Goal: Information Seeking & Learning: Learn about a topic

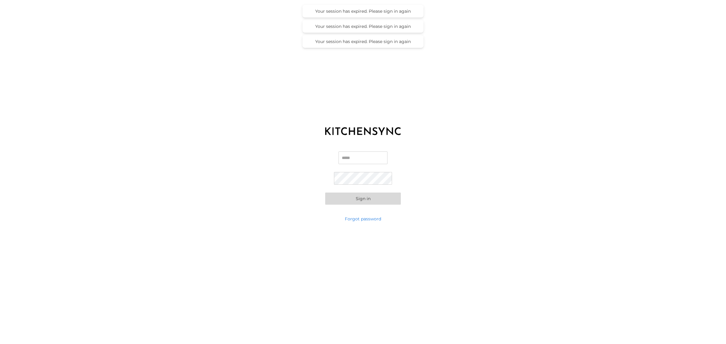
type input "**********"
click at [371, 199] on button "Sign in" at bounding box center [363, 199] width 76 height 12
click at [325, 182] on button "Sign in" at bounding box center [363, 188] width 76 height 12
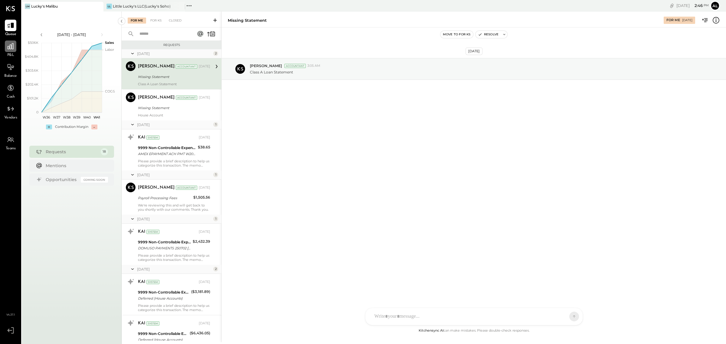
click at [7, 49] on icon at bounding box center [11, 46] width 8 height 8
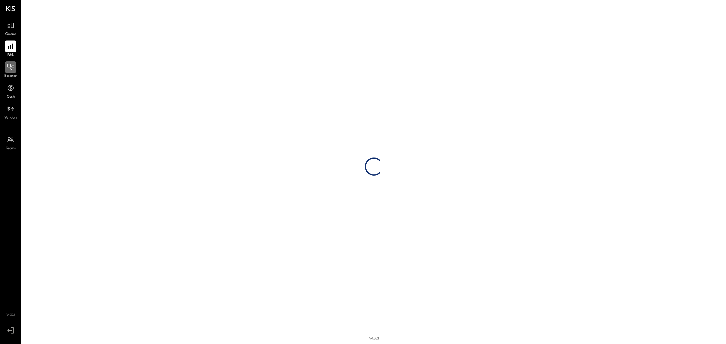
click at [7, 67] on icon at bounding box center [11, 67] width 8 height 8
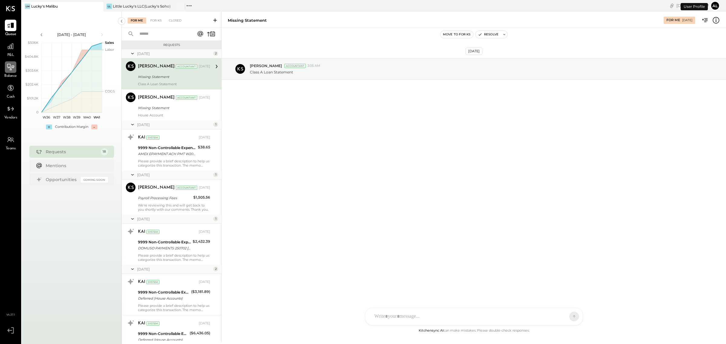
click at [10, 69] on icon at bounding box center [11, 67] width 8 height 8
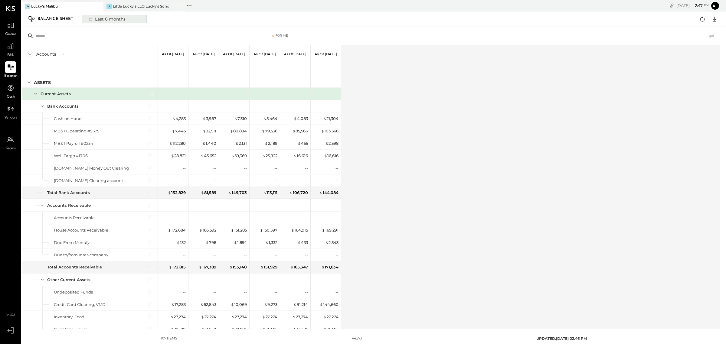
click at [106, 16] on div "Last 6 months" at bounding box center [106, 19] width 43 height 8
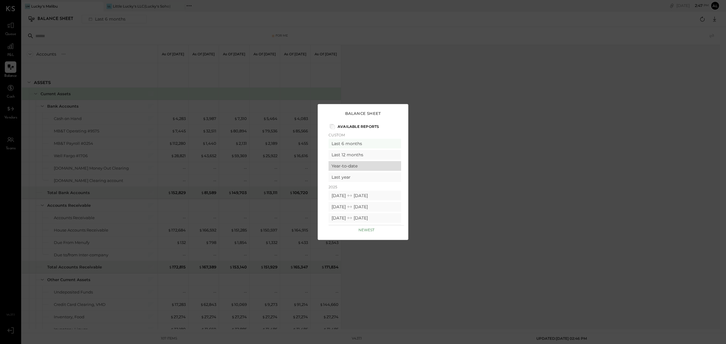
scroll to position [38, 0]
click at [385, 167] on div "[DATE] [DATE]" at bounding box center [365, 169] width 73 height 10
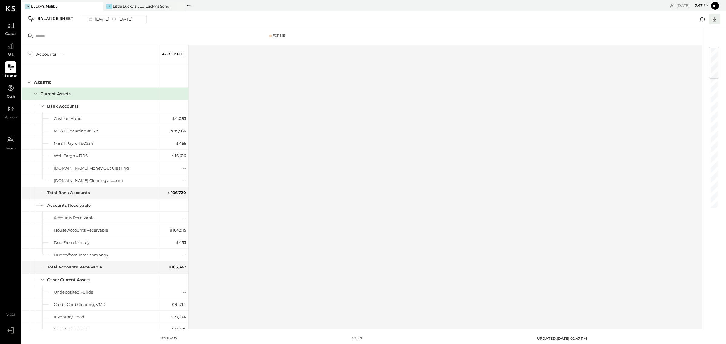
click at [715, 16] on icon at bounding box center [715, 19] width 8 height 8
click at [699, 51] on div "Excel" at bounding box center [696, 54] width 48 height 13
click at [138, 5] on div "Little Lucky's LLC(Lucky's Soho)" at bounding box center [142, 6] width 58 height 5
click at [146, 6] on div "Little Lucky's LLC(Lucky's Soho)" at bounding box center [142, 6] width 58 height 5
click at [123, 5] on div "Little Lucky's LLC(Lucky's Soho)" at bounding box center [142, 6] width 58 height 5
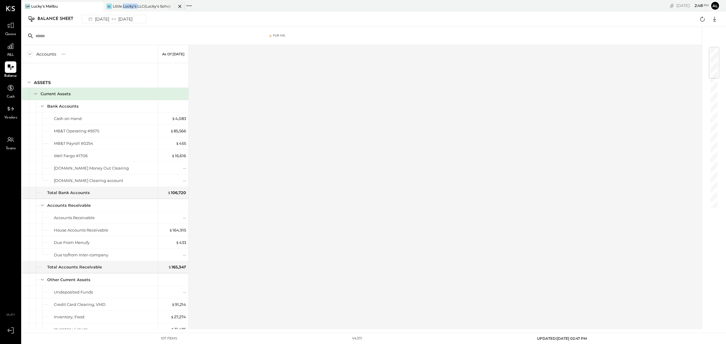
click at [123, 5] on div "Little Lucky's LLC(Lucky's Soho)" at bounding box center [142, 6] width 58 height 5
click at [92, 8] on div at bounding box center [92, 6] width 21 height 9
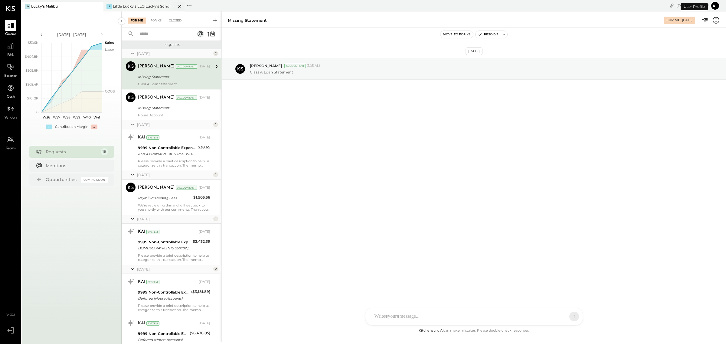
click at [150, 5] on div "Little Lucky's LLC(Lucky's Soho)" at bounding box center [142, 6] width 58 height 5
click at [143, 5] on div "Little Lucky's LLC(Lucky's Soho)" at bounding box center [142, 6] width 58 height 5
click at [714, 4] on button "al" at bounding box center [716, 6] width 10 height 10
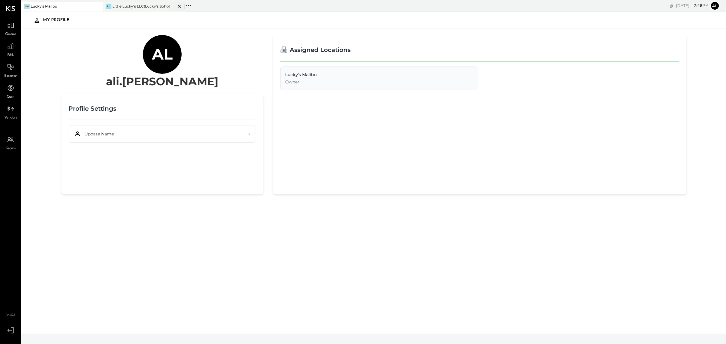
click at [150, 2] on div "LL Little Lucky's LLC(Lucky's Soho)" at bounding box center [144, 7] width 82 height 10
click at [11, 66] on icon at bounding box center [10, 67] width 7 height 6
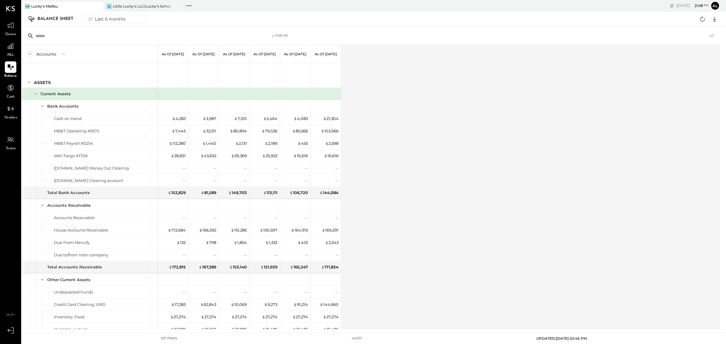
click at [191, 5] on icon at bounding box center [189, 6] width 8 height 8
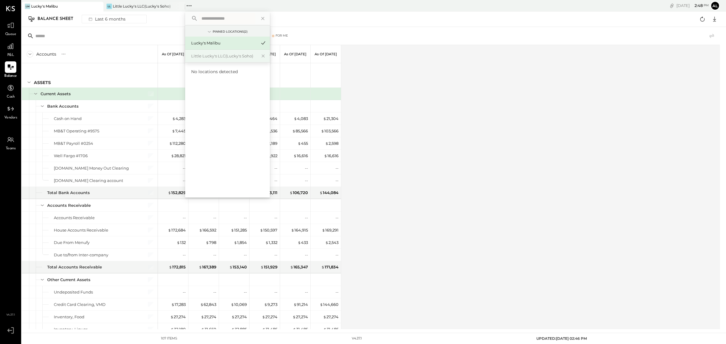
click at [211, 56] on div "Little Lucky's LLC(Lucky's Soho)" at bounding box center [223, 56] width 65 height 6
click at [247, 58] on div "Little Lucky's LLC(Lucky's Soho)" at bounding box center [223, 56] width 65 height 6
click at [248, 58] on div "Little Lucky's LLC(Lucky's Soho)" at bounding box center [223, 56] width 65 height 6
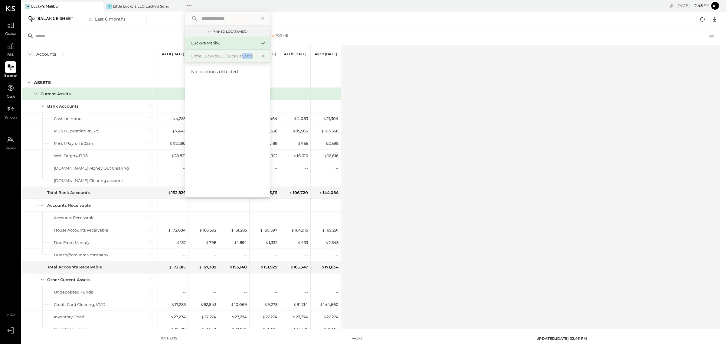
click at [248, 58] on div "Little Lucky's LLC(Lucky's Soho)" at bounding box center [223, 56] width 65 height 6
click at [261, 55] on icon at bounding box center [263, 56] width 7 height 8
click at [261, 40] on icon at bounding box center [263, 43] width 7 height 8
click at [263, 43] on icon at bounding box center [263, 43] width 7 height 8
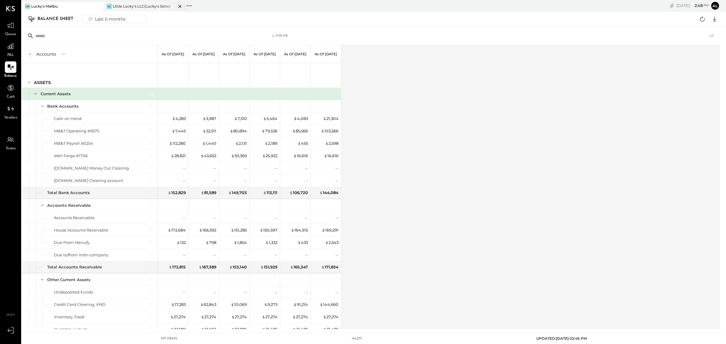
click at [137, 6] on div "Little Lucky's LLC(Lucky's Soho)" at bounding box center [142, 6] width 58 height 5
click at [123, 7] on div "Little Lucky's LLC(Lucky's Soho)" at bounding box center [142, 6] width 58 height 5
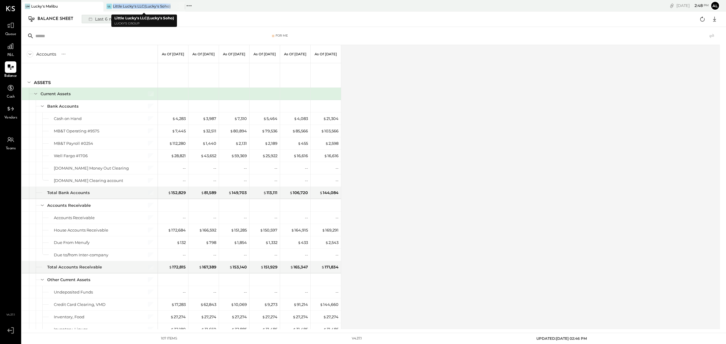
click at [107, 21] on div "Last 6 months" at bounding box center [106, 19] width 43 height 8
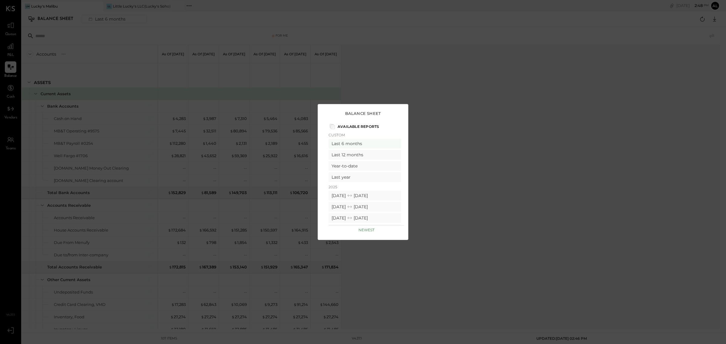
click at [296, 82] on div "Balance Sheet Available Reports Custom Last 6 months Last 12 months Year-to-dat…" at bounding box center [363, 172] width 726 height 344
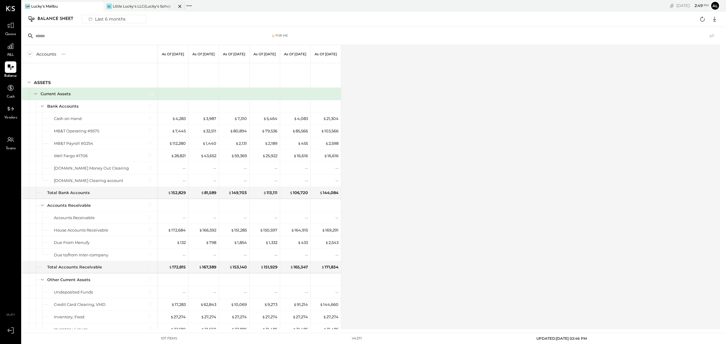
click at [135, 6] on div "Little Lucky's LLC(Lucky's Soho)" at bounding box center [142, 6] width 58 height 5
drag, startPoint x: 135, startPoint y: 6, endPoint x: 447, endPoint y: 69, distance: 318.0
click at [468, 74] on div "Accounts S GL As of [DATE] As of [DATE] As of [DATE] As of [DATE] As of [DATE] …" at bounding box center [371, 187] width 699 height 284
click at [192, 4] on icon at bounding box center [189, 6] width 8 height 8
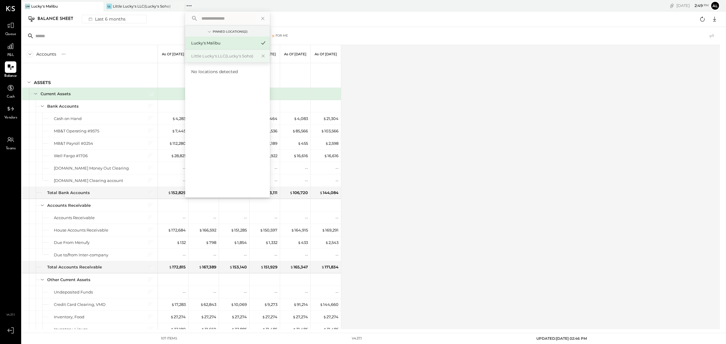
click at [204, 55] on div "Little Lucky's LLC(Lucky's Soho)" at bounding box center [223, 56] width 65 height 6
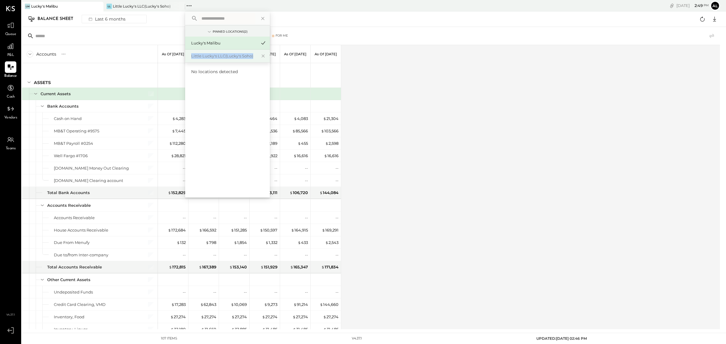
click at [204, 55] on div "Little Lucky's LLC(Lucky's Soho)" at bounding box center [223, 56] width 65 height 6
click at [422, 100] on div "Accounts S GL As of [DATE] As of [DATE] As of [DATE] As of [DATE] As of [DATE] …" at bounding box center [371, 187] width 699 height 284
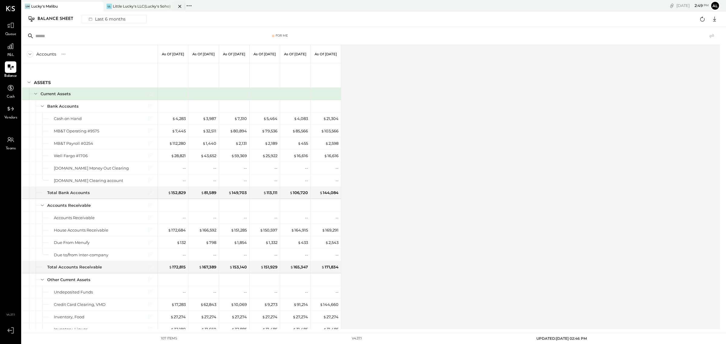
click at [125, 5] on div "Little Lucky's LLC(Lucky's Soho)" at bounding box center [142, 6] width 58 height 5
click at [168, 5] on div at bounding box center [174, 6] width 21 height 9
drag, startPoint x: 168, startPoint y: 5, endPoint x: 483, endPoint y: 118, distance: 334.5
click at [483, 118] on div "Accounts S GL As of [DATE] As of [DATE] As of [DATE] As of [DATE] As of [DATE] …" at bounding box center [371, 187] width 699 height 284
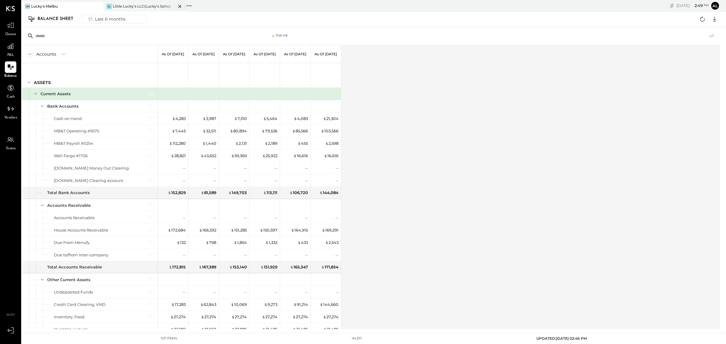
click at [140, 5] on div "Little Lucky's LLC(Lucky's Soho)" at bounding box center [142, 6] width 58 height 5
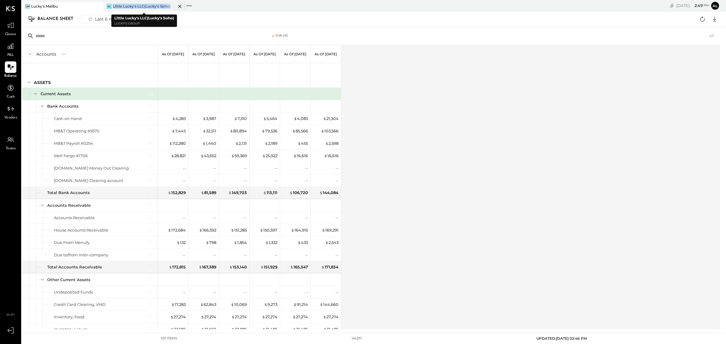
drag, startPoint x: 140, startPoint y: 5, endPoint x: 135, endPoint y: 5, distance: 5.2
click at [135, 5] on div "Little Lucky's LLC(Lucky's Soho)" at bounding box center [142, 6] width 58 height 5
click at [132, 5] on div "Little Lucky's LLC(Lucky's Soho)" at bounding box center [142, 6] width 58 height 5
click at [709, 3] on span "pm" at bounding box center [706, 5] width 5 height 4
click at [712, 3] on button "al" at bounding box center [716, 6] width 10 height 10
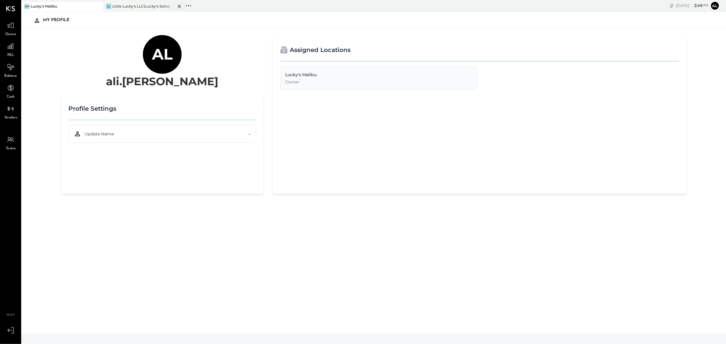
click at [163, 9] on div at bounding box center [173, 6] width 21 height 9
click at [299, 81] on div "Owner" at bounding box center [378, 82] width 187 height 6
click at [9, 47] on icon at bounding box center [11, 46] width 6 height 6
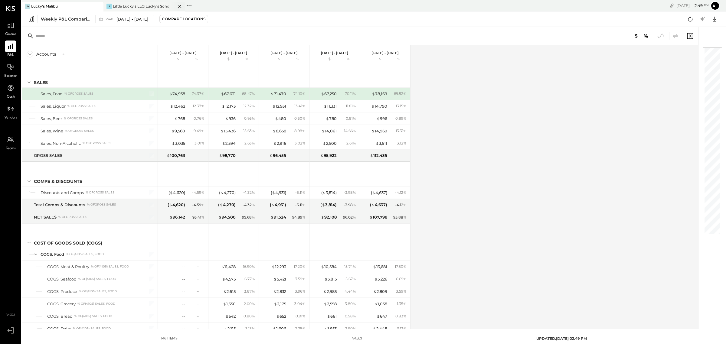
click at [133, 5] on div "Little Lucky's LLC(Lucky's Soho)" at bounding box center [142, 6] width 58 height 5
click at [145, 5] on div "Little Lucky's LLC(Lucky's Soho)" at bounding box center [142, 6] width 58 height 5
click at [126, 5] on div "Little Lucky's LLC(Lucky's Soho)" at bounding box center [142, 6] width 58 height 5
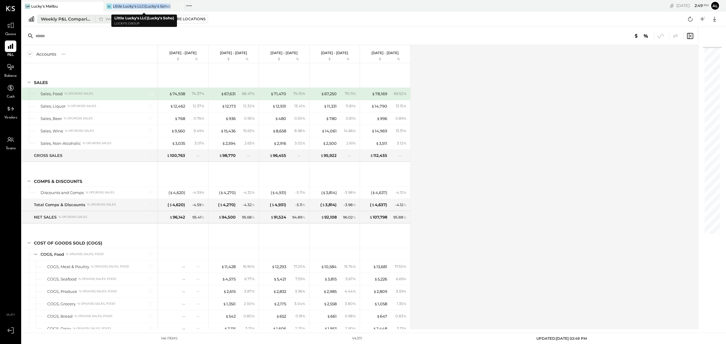
click at [53, 23] on button "Weekly P&L Comparison W40 [DATE] - [DATE]" at bounding box center [96, 19] width 117 height 8
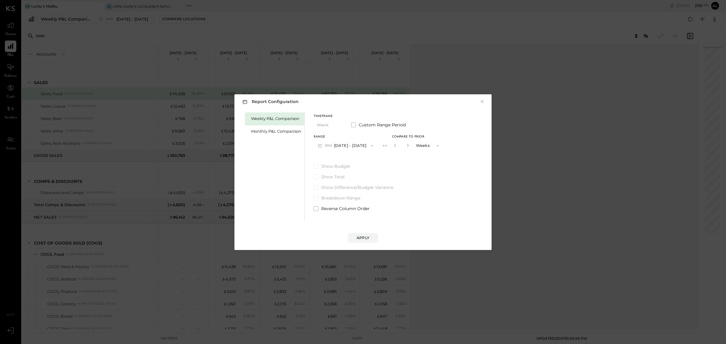
click at [138, 51] on div "Report Configuration × Weekly P&L Comparison Monthly P&L Comparison Timeframe W…" at bounding box center [363, 172] width 726 height 344
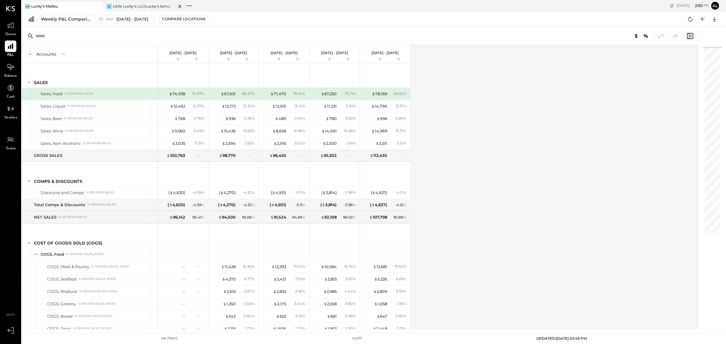
click at [143, 8] on div "Little Lucky's LLC(Lucky's Soho)" at bounding box center [142, 6] width 58 height 5
click at [190, 6] on icon at bounding box center [189, 6] width 8 height 8
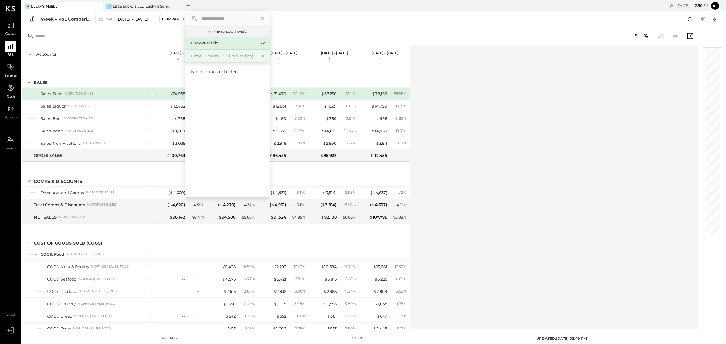
click at [219, 58] on div "Little Lucky's LLC(Lucky's Soho)" at bounding box center [223, 56] width 65 height 6
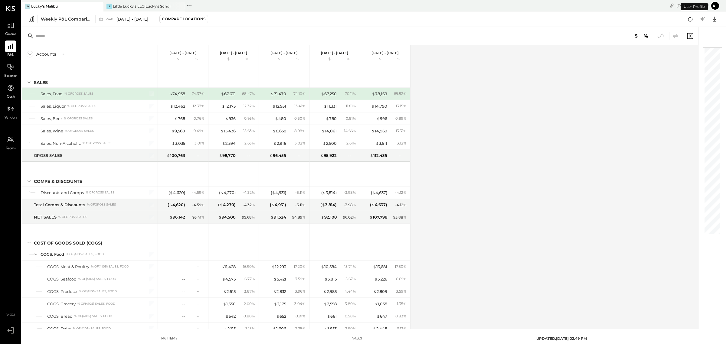
click at [716, 6] on button "al" at bounding box center [716, 6] width 10 height 10
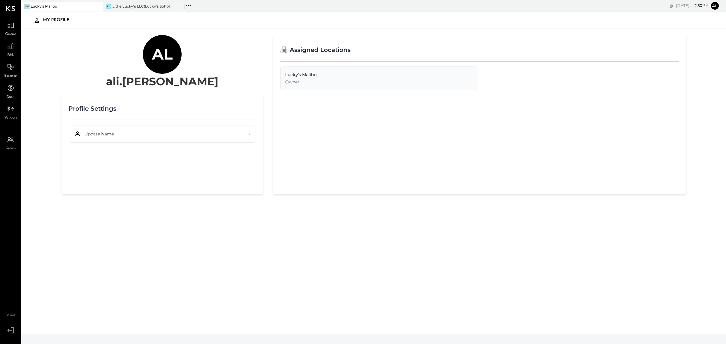
click at [288, 71] on div "Lucky's Malibu Owner" at bounding box center [378, 79] width 197 height 24
click at [288, 74] on div "Lucky's Malibu" at bounding box center [378, 75] width 187 height 6
click at [138, 10] on div "LL Little Lucky's LLC(Lucky's Soho)" at bounding box center [144, 7] width 82 height 10
click at [131, 5] on div "Little Lucky's LLC(Lucky's Soho)" at bounding box center [141, 6] width 58 height 5
click at [12, 48] on icon at bounding box center [11, 46] width 8 height 8
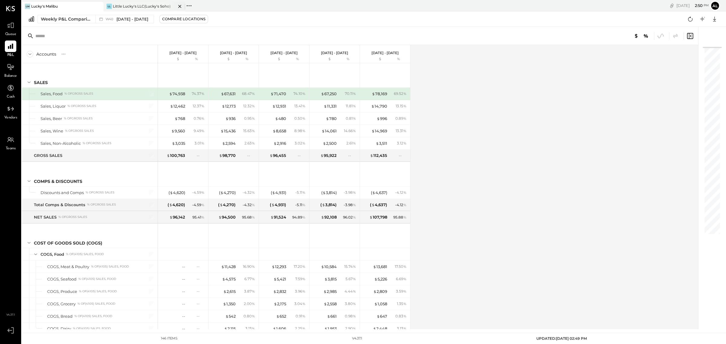
click at [126, 8] on div "Little Lucky's LLC(Lucky's Soho)" at bounding box center [142, 6] width 58 height 5
click at [113, 8] on div "Little Lucky's LLC(Lucky's Soho)" at bounding box center [142, 6] width 58 height 5
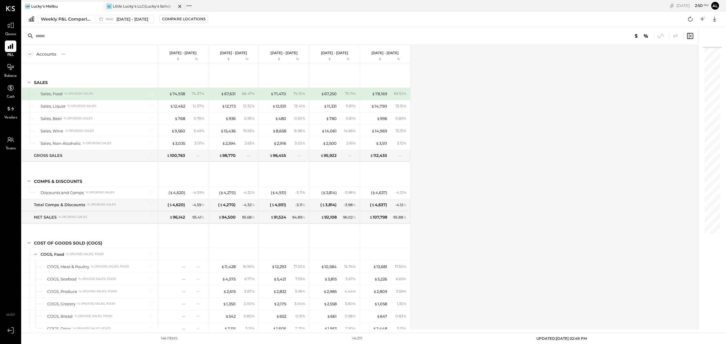
click at [132, 5] on div "Little Lucky's LLC(Lucky's Soho)" at bounding box center [142, 6] width 58 height 5
click at [124, 8] on div "Little Lucky's LLC(Lucky's Soho)" at bounding box center [142, 6] width 58 height 5
click at [105, 6] on div "LL Little Lucky's LLC(Lucky's Soho)" at bounding box center [140, 6] width 73 height 5
click at [114, 5] on div "Little Lucky's LLC(Lucky's Soho)" at bounding box center [142, 6] width 58 height 5
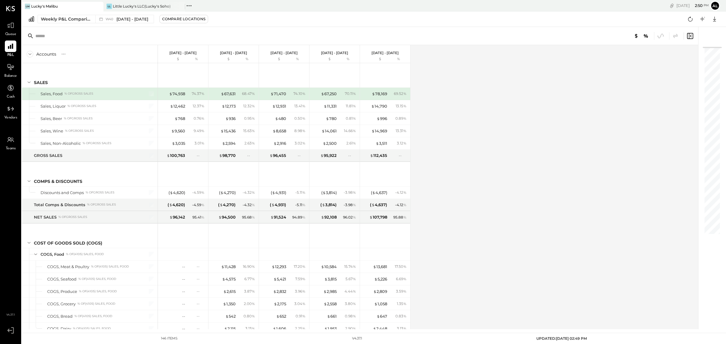
click at [568, 102] on div "Accounts S % GL [DATE] - [DATE] $ % [DATE] - [DATE] $ % [DATE] - [DATE] $ % [DA…" at bounding box center [361, 187] width 678 height 284
click at [143, 5] on div "Little Lucky's LLC(Lucky's Soho)" at bounding box center [142, 6] width 58 height 5
click at [139, 8] on div "Little Lucky's LLC(Lucky's Soho)" at bounding box center [142, 6] width 58 height 5
click at [135, 2] on div "LL Little Lucky's LLC(Lucky's Soho)" at bounding box center [145, 7] width 82 height 10
click at [119, 8] on div "Little Lucky's LLC(Lucky's Soho)" at bounding box center [142, 6] width 58 height 5
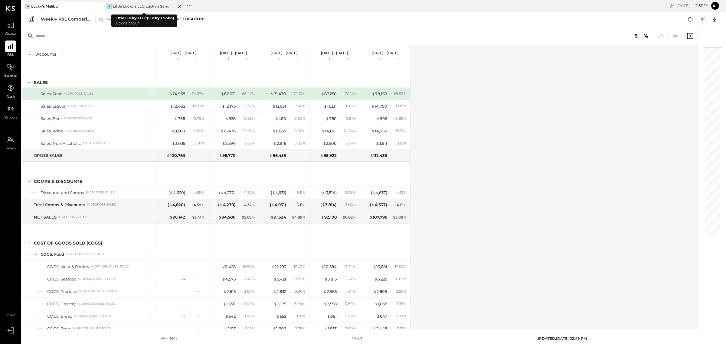
click at [120, 8] on div "Little Lucky's LLC(Lucky's Soho)" at bounding box center [142, 6] width 58 height 5
click at [135, 6] on div "Little Lucky's LLC(Lucky's Soho)" at bounding box center [142, 6] width 58 height 5
